Goal: Task Accomplishment & Management: Manage account settings

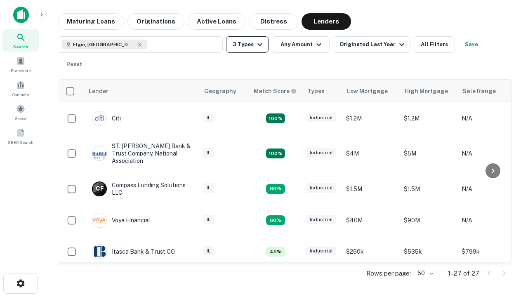
click at [247, 45] on button "3 Types" at bounding box center [247, 44] width 43 height 17
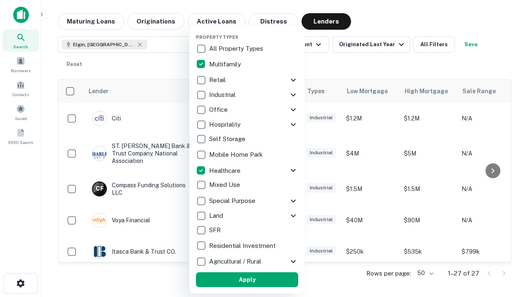
click at [247, 280] on button "Apply" at bounding box center [247, 279] width 102 height 15
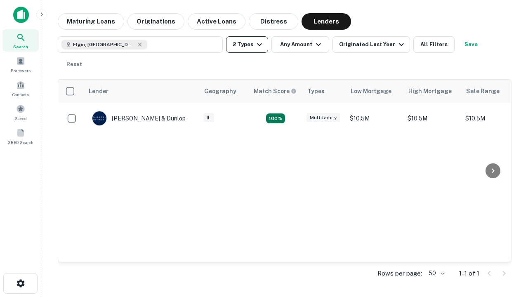
click at [247, 45] on button "2 Types" at bounding box center [247, 44] width 42 height 17
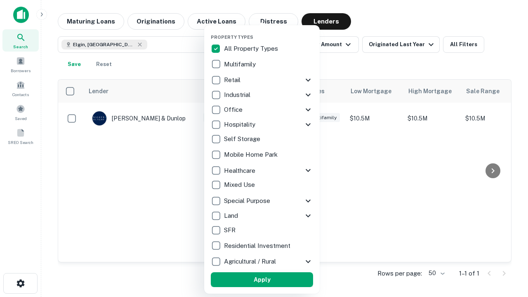
click at [262, 280] on button "Apply" at bounding box center [262, 279] width 102 height 15
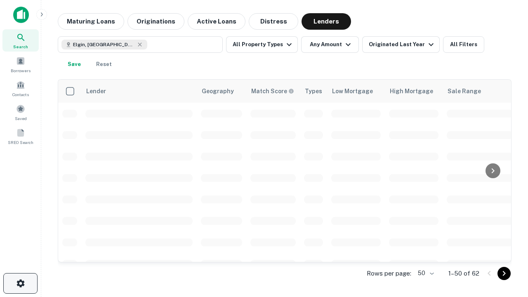
click at [20, 283] on icon "button" at bounding box center [21, 284] width 10 height 10
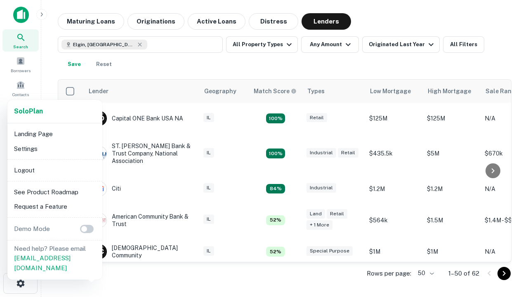
click at [54, 170] on li "Logout" at bounding box center [55, 170] width 88 height 15
